Goal: Task Accomplishment & Management: Manage account settings

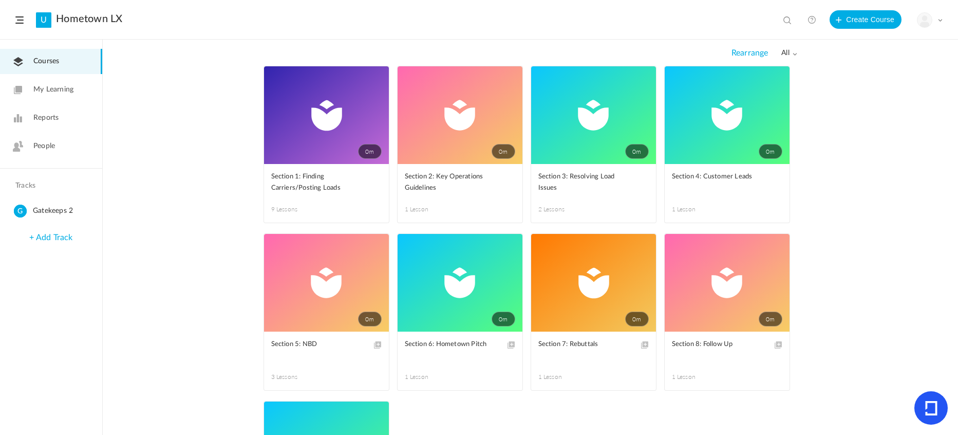
click at [925, 21] on img at bounding box center [925, 20] width 14 height 14
click at [875, 103] on link "Billing Details" at bounding box center [894, 102] width 97 height 19
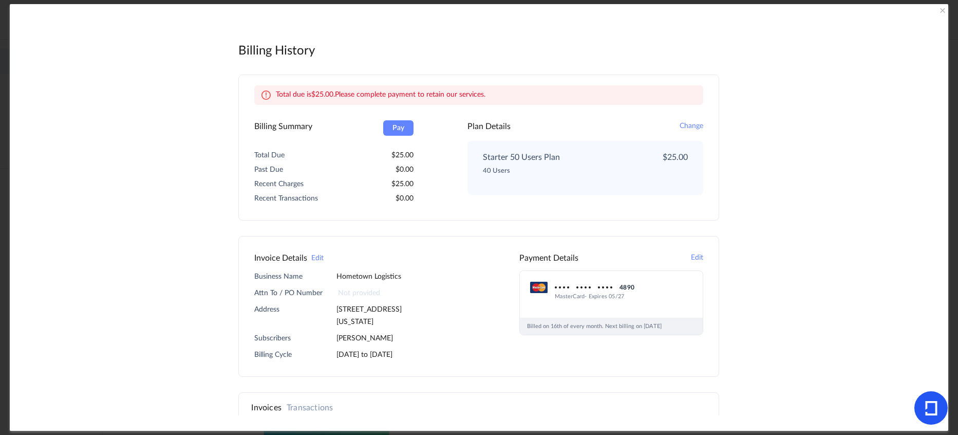
scroll to position [42, 0]
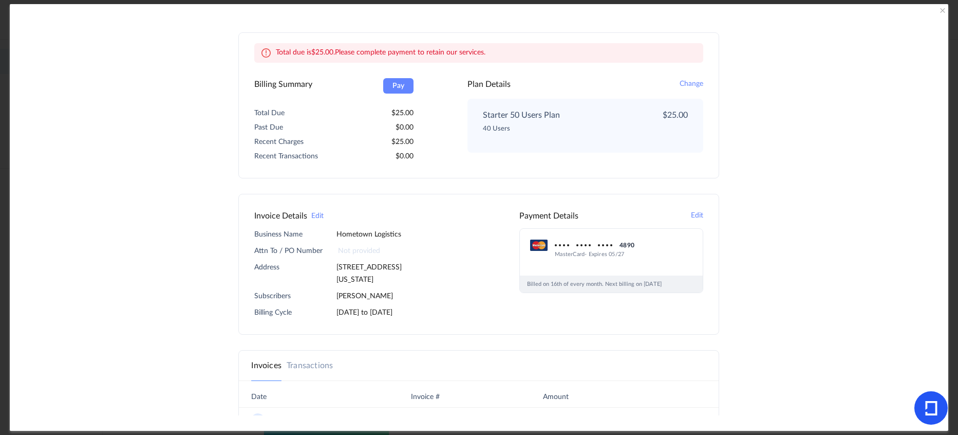
click at [694, 217] on button "Edit" at bounding box center [697, 216] width 12 height 12
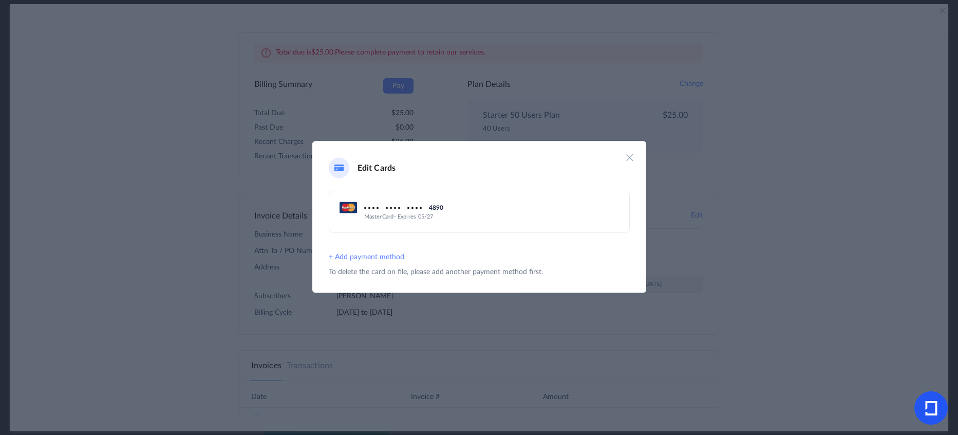
click at [385, 255] on button "+ Add payment method" at bounding box center [367, 257] width 76 height 12
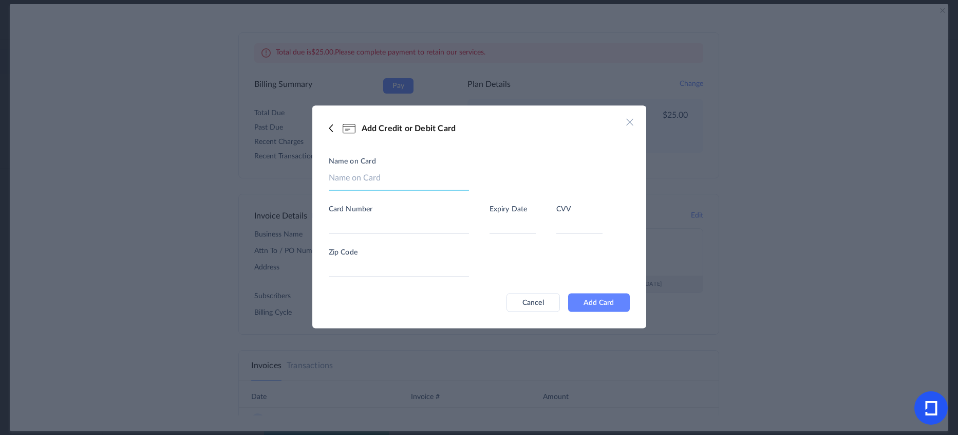
click at [384, 175] on input at bounding box center [399, 181] width 140 height 19
type input "[PERSON_NAME]"
click at [612, 304] on button "Add Card" at bounding box center [599, 302] width 62 height 19
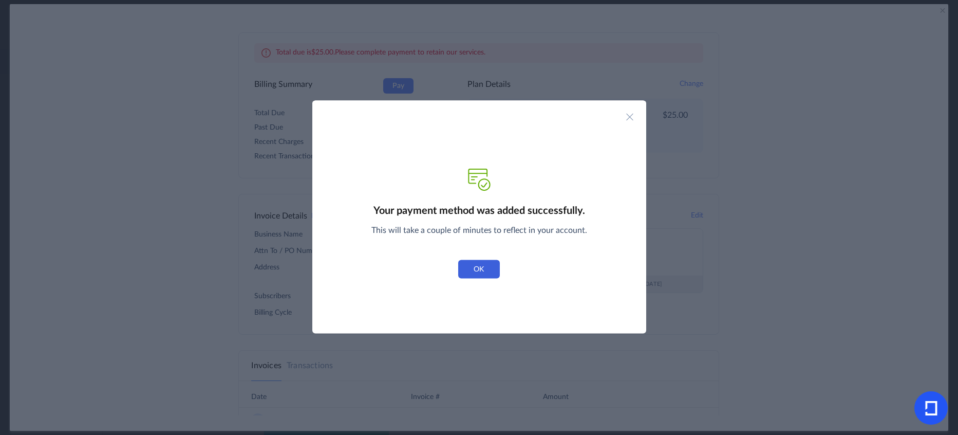
click at [493, 269] on button "OK" at bounding box center [478, 269] width 41 height 19
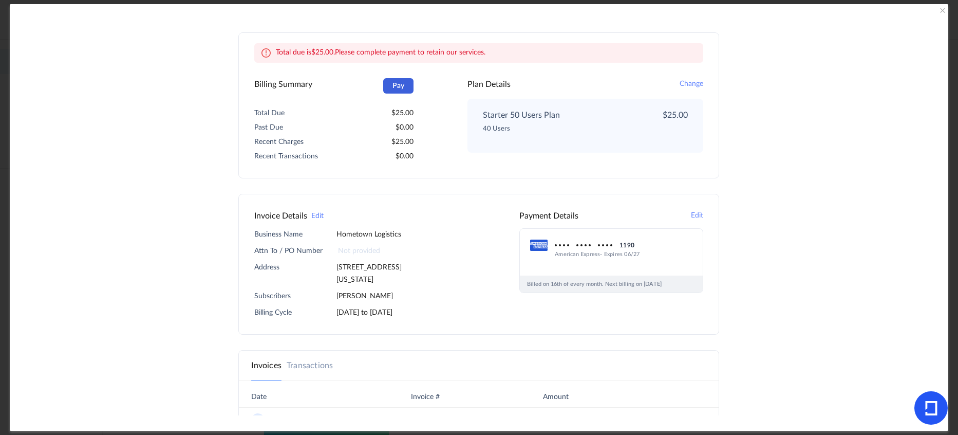
click at [395, 86] on button "Pay" at bounding box center [398, 85] width 31 height 15
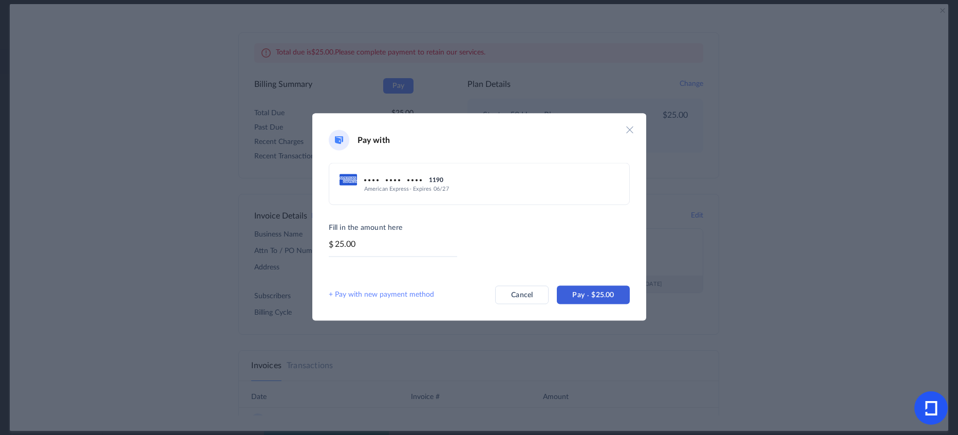
click at [585, 293] on span "Pay" at bounding box center [581, 294] width 19 height 7
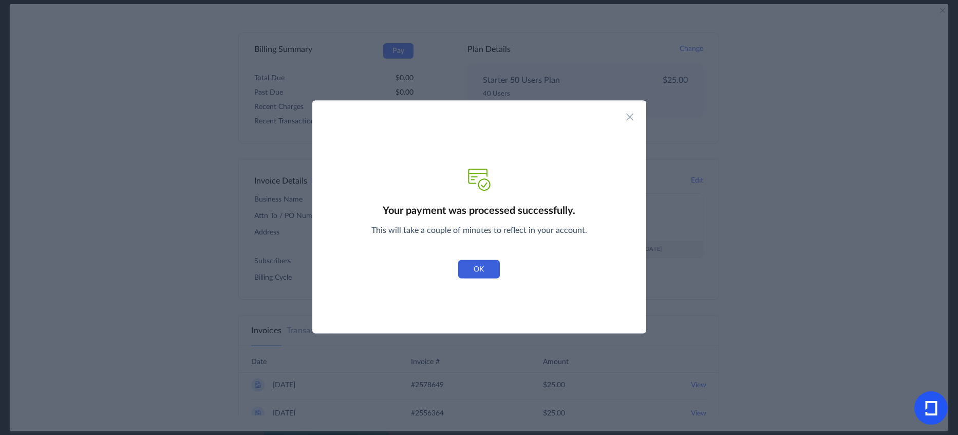
click at [483, 265] on button "OK" at bounding box center [478, 269] width 41 height 19
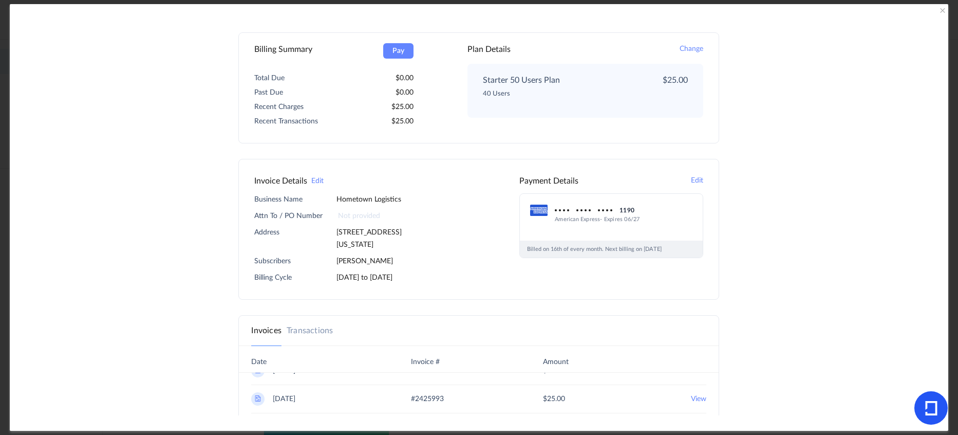
scroll to position [0, 0]
click at [693, 383] on 2025 "View" at bounding box center [698, 384] width 15 height 13
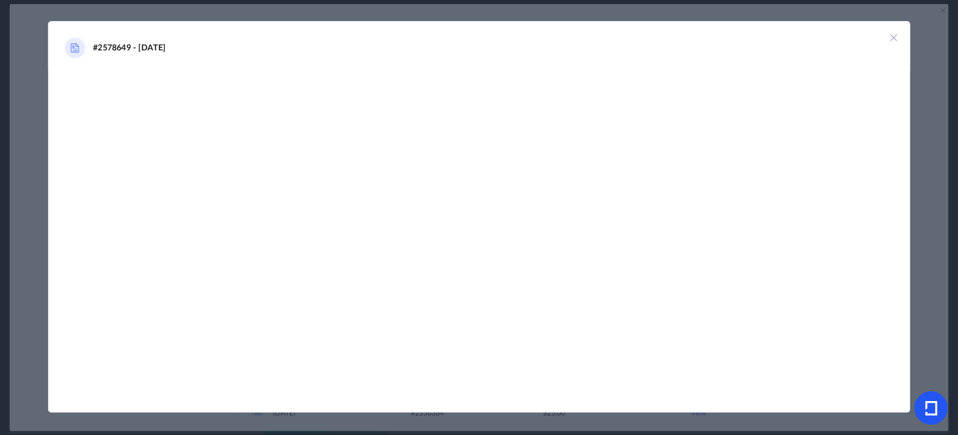
click at [891, 37] on img at bounding box center [894, 37] width 10 height 10
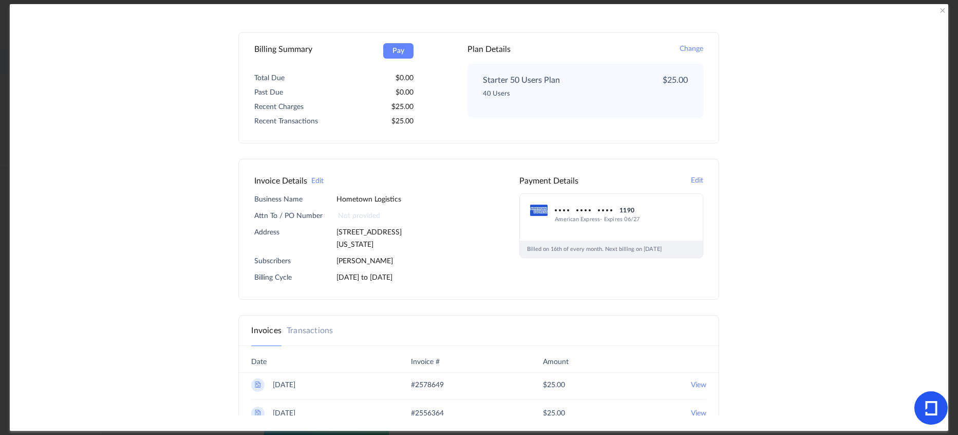
click at [697, 383] on 2025 "View" at bounding box center [698, 384] width 15 height 13
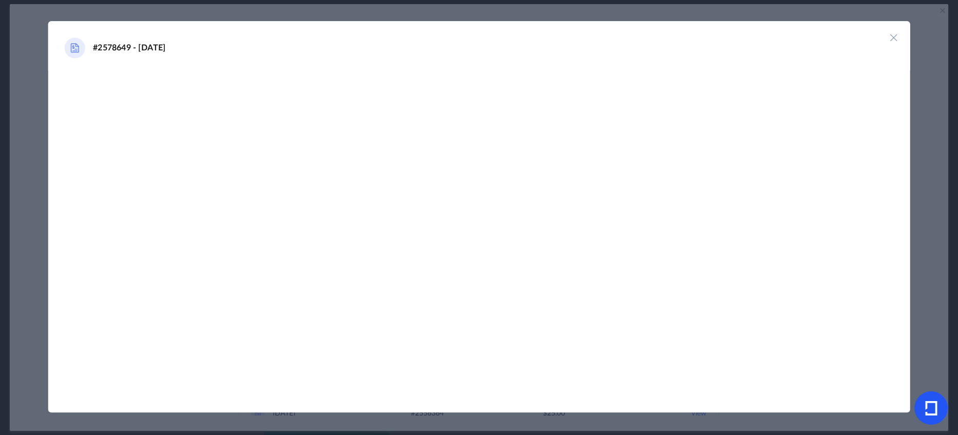
click at [897, 36] on img at bounding box center [894, 37] width 10 height 10
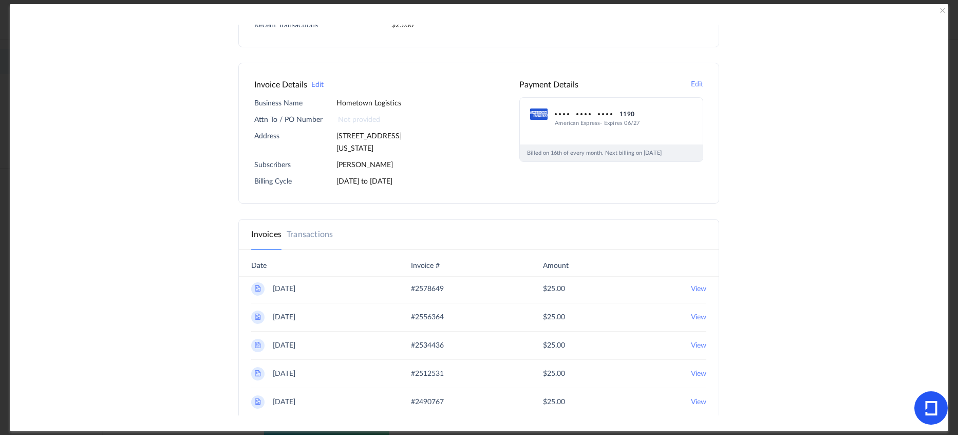
scroll to position [139, 0]
click at [309, 226] on nav "Invoices Transactions" at bounding box center [479, 234] width 480 height 30
click at [313, 235] on link "Transactions" at bounding box center [310, 234] width 46 height 12
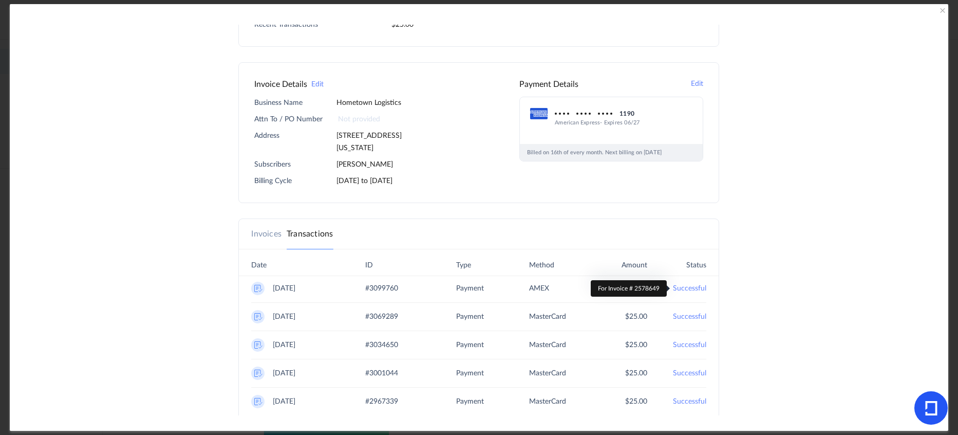
click at [690, 288] on 2025 "Successful" at bounding box center [689, 288] width 33 height 13
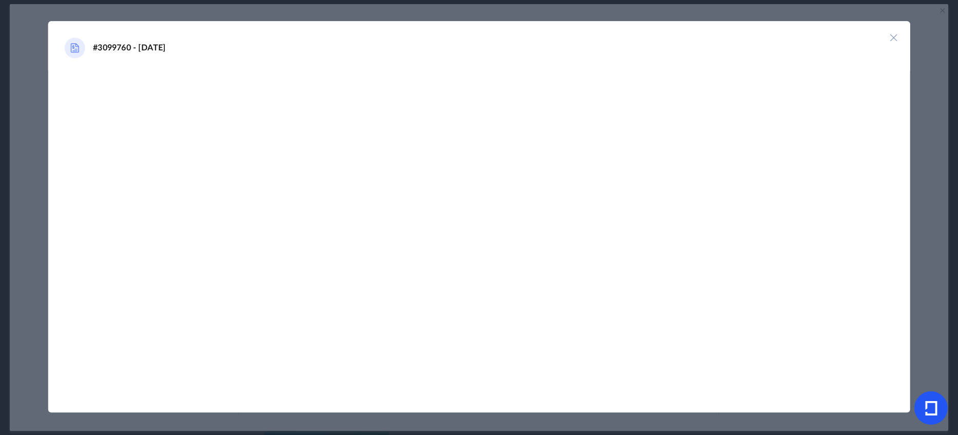
click at [890, 38] on img at bounding box center [894, 37] width 10 height 10
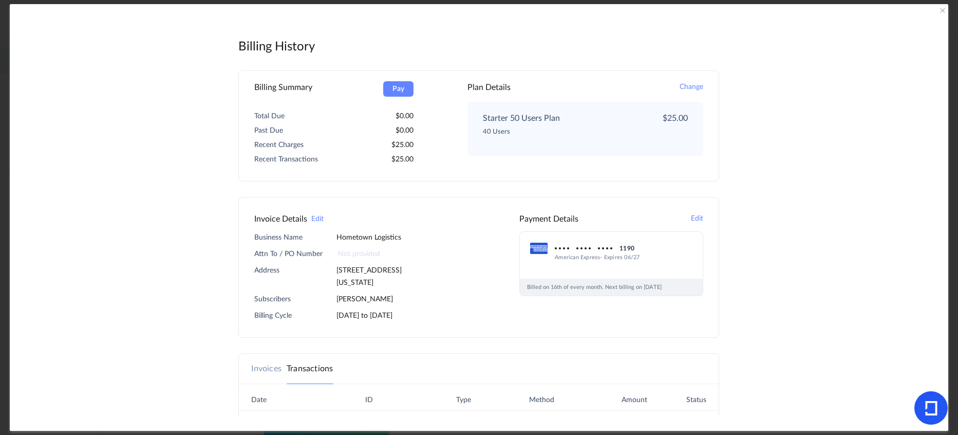
scroll to position [3, 0]
